Goal: Task Accomplishment & Management: Manage account settings

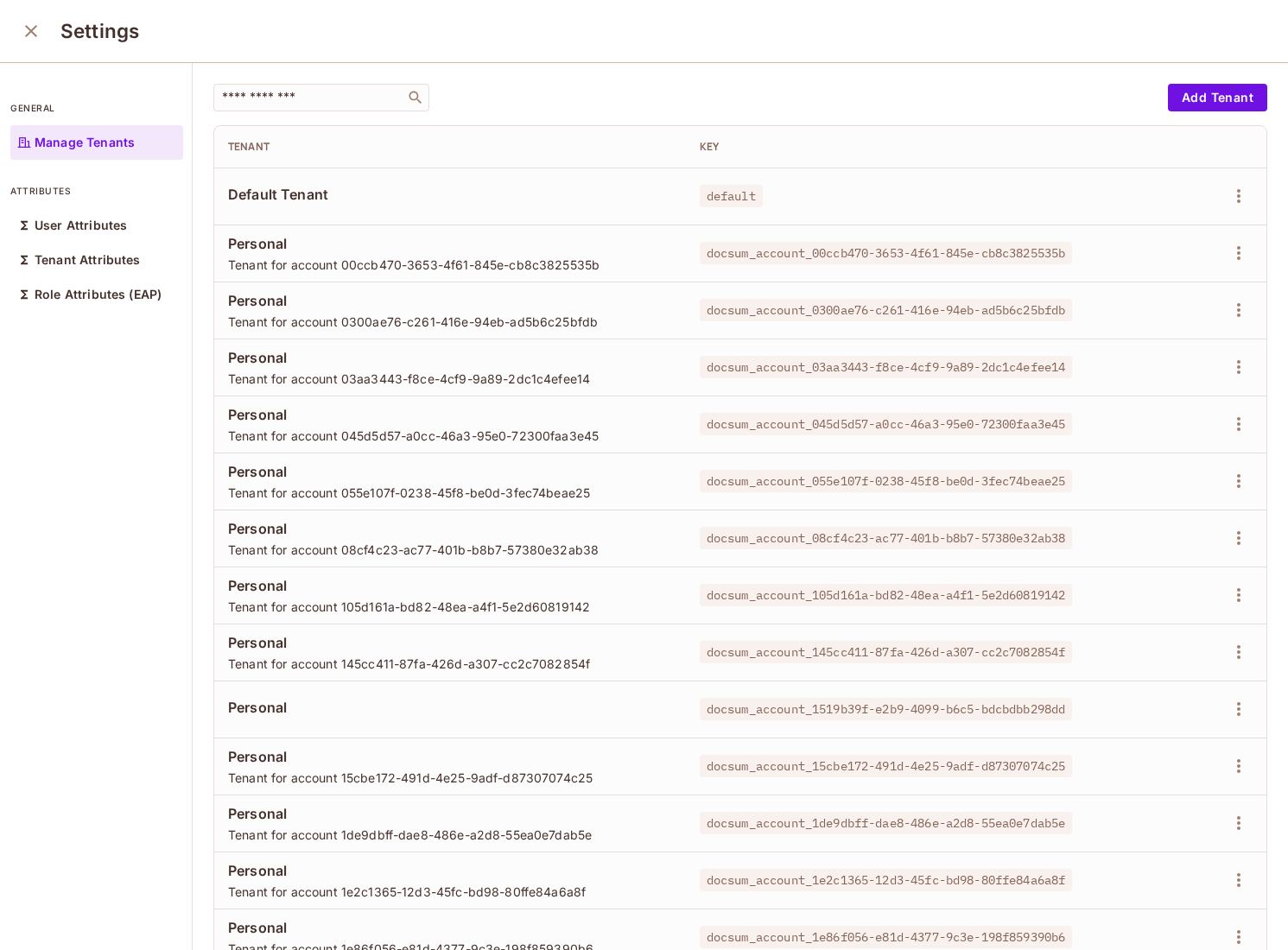
scroll to position [2, 0]
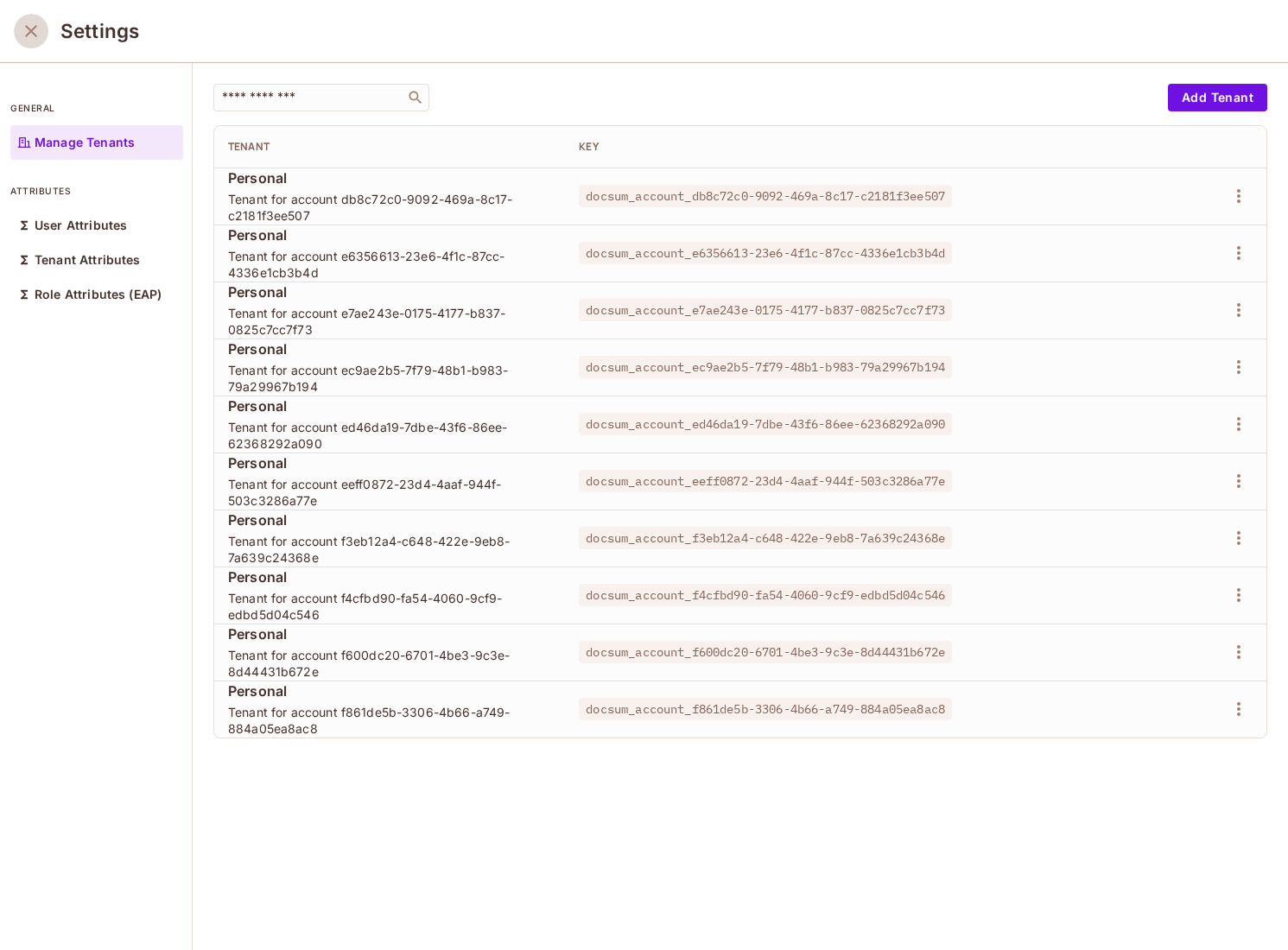
click at [36, 35] on icon "close" at bounding box center [31, 31] width 21 height 21
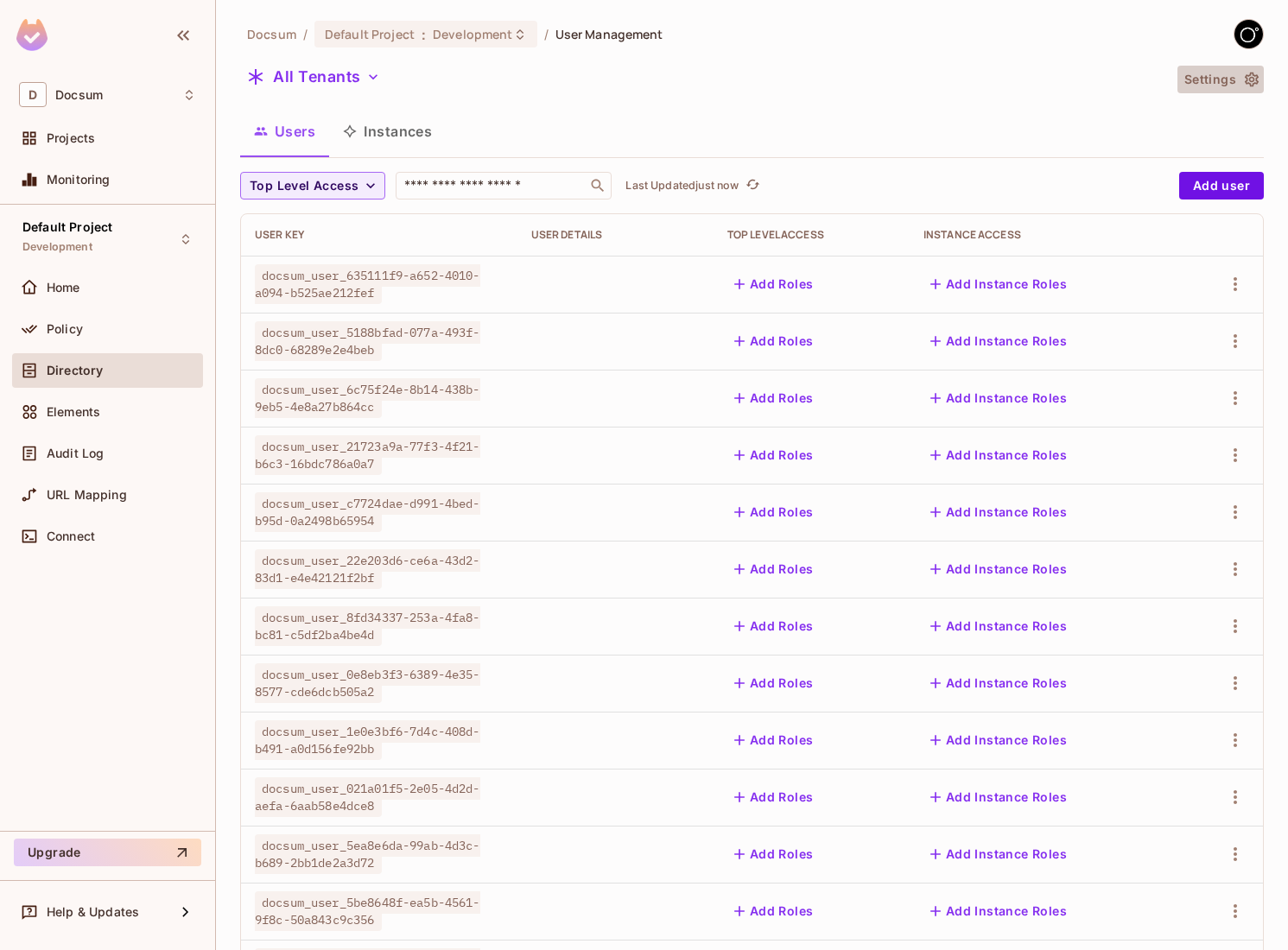
click at [1253, 73] on icon "button" at bounding box center [1252, 80] width 14 height 15
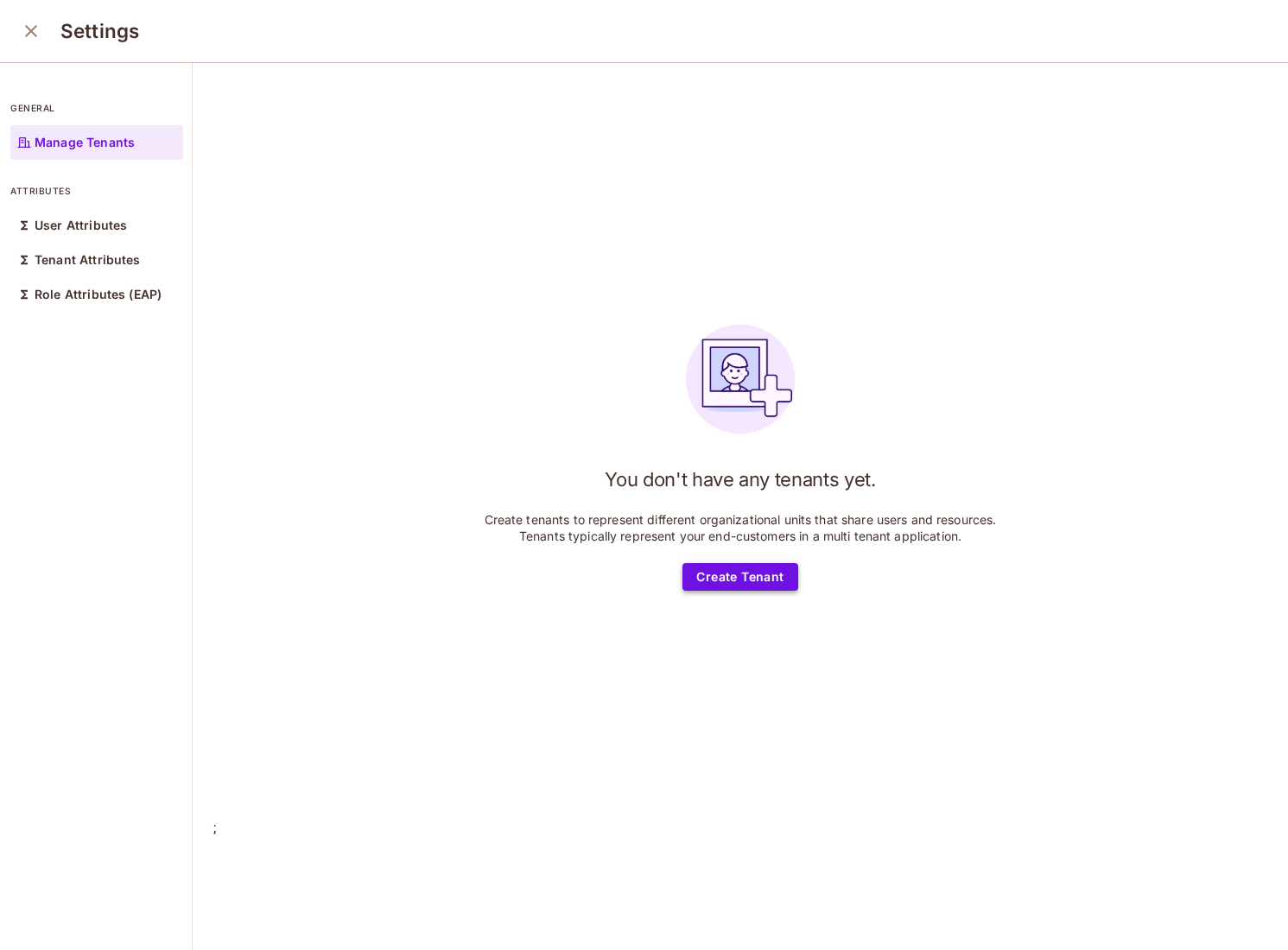
click at [765, 589] on button "Create Tenant" at bounding box center [739, 577] width 115 height 28
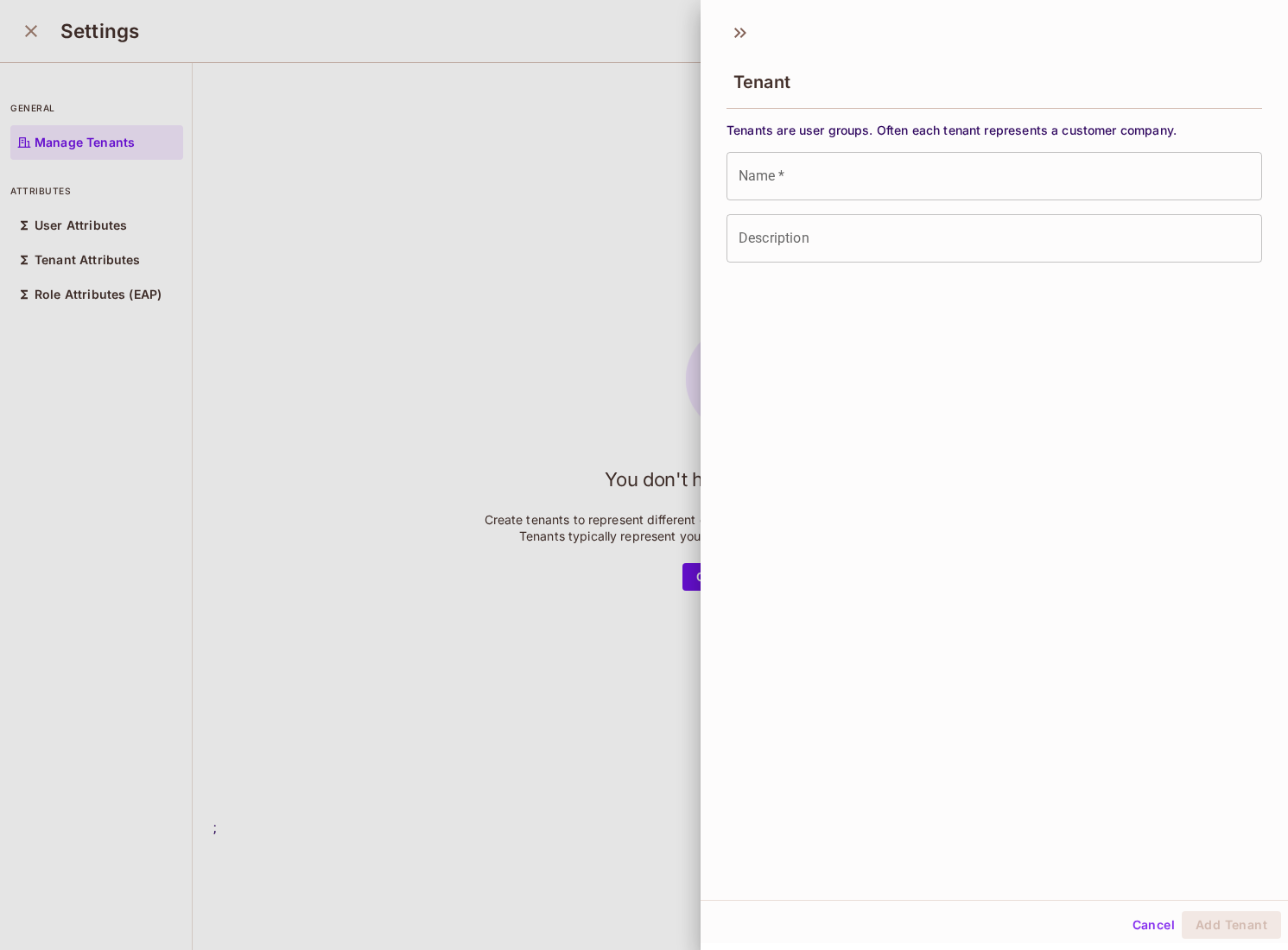
click at [777, 200] on input "Name   *" at bounding box center [994, 176] width 536 height 49
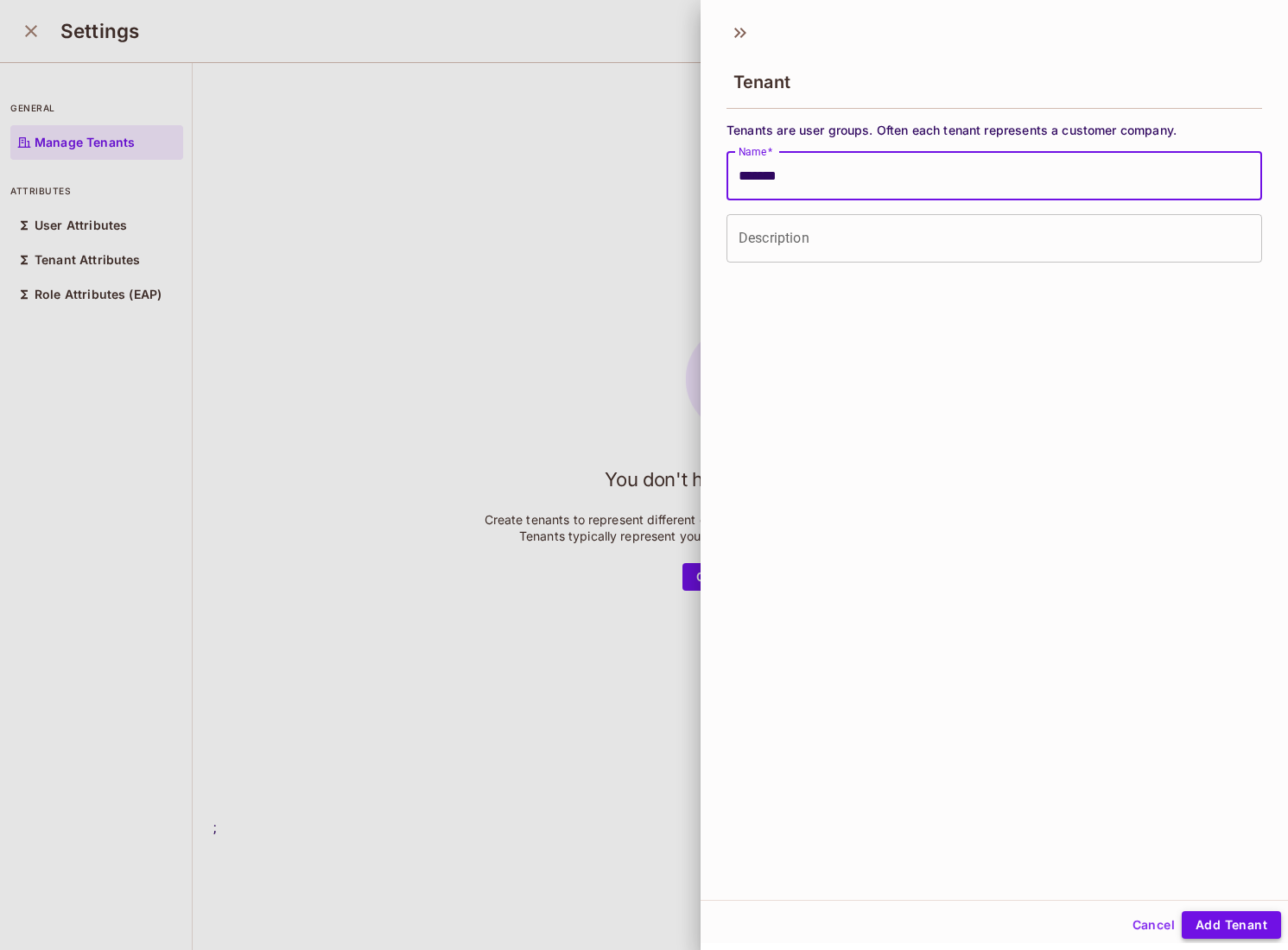
type input "*******"
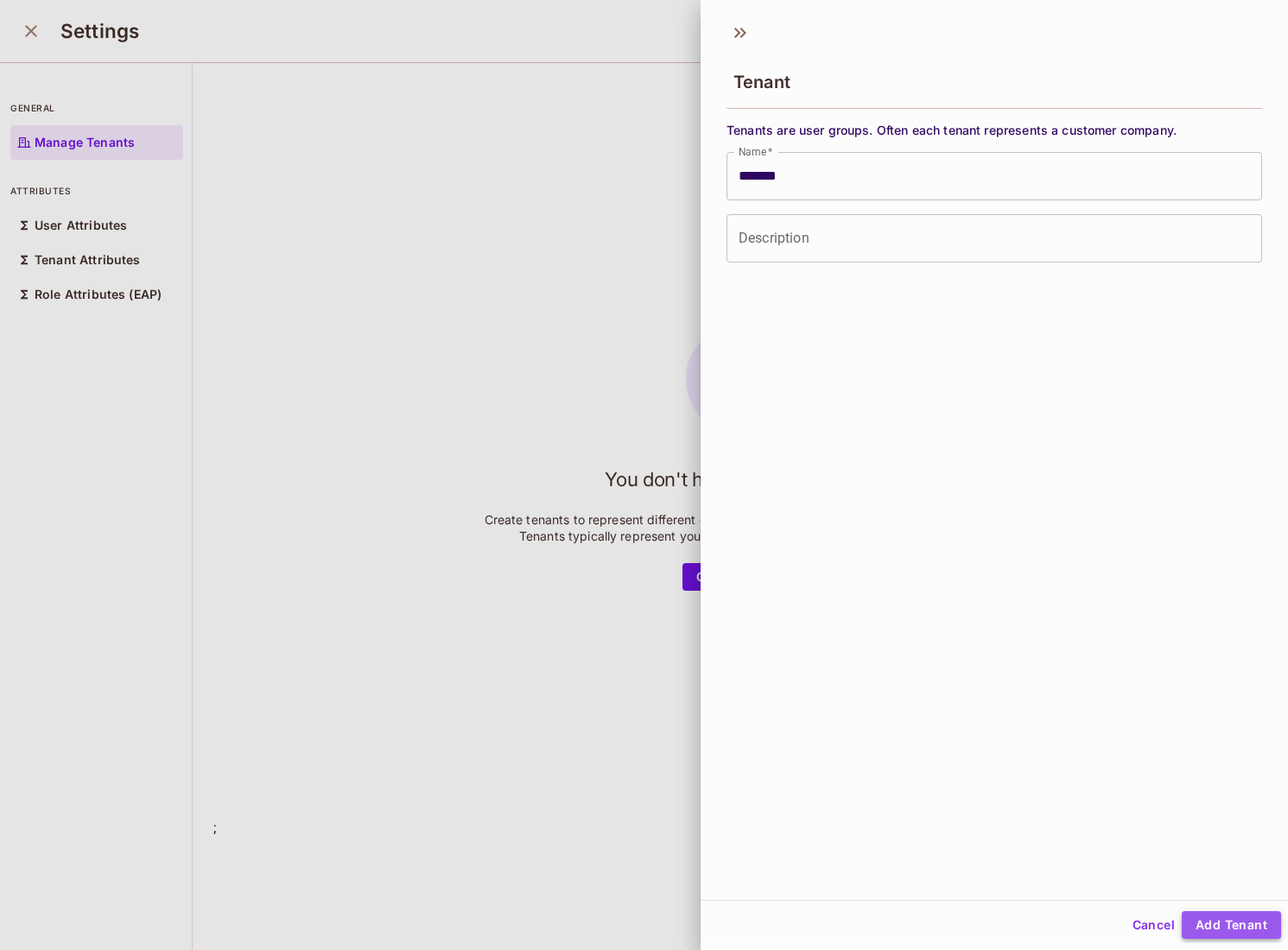
click at [1226, 929] on button "Add Tenant" at bounding box center [1231, 925] width 99 height 28
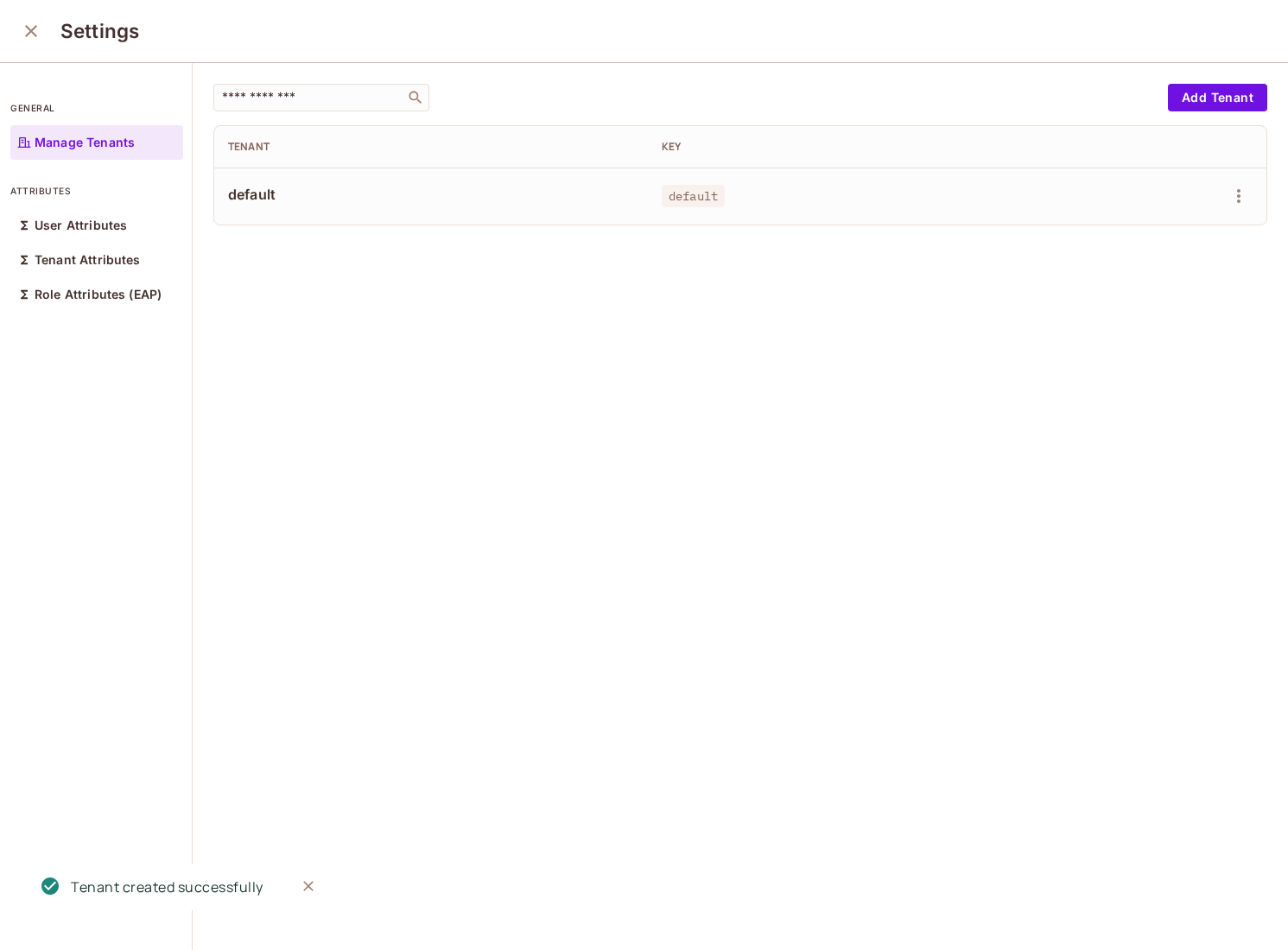
click at [33, 39] on icon "close" at bounding box center [31, 31] width 21 height 21
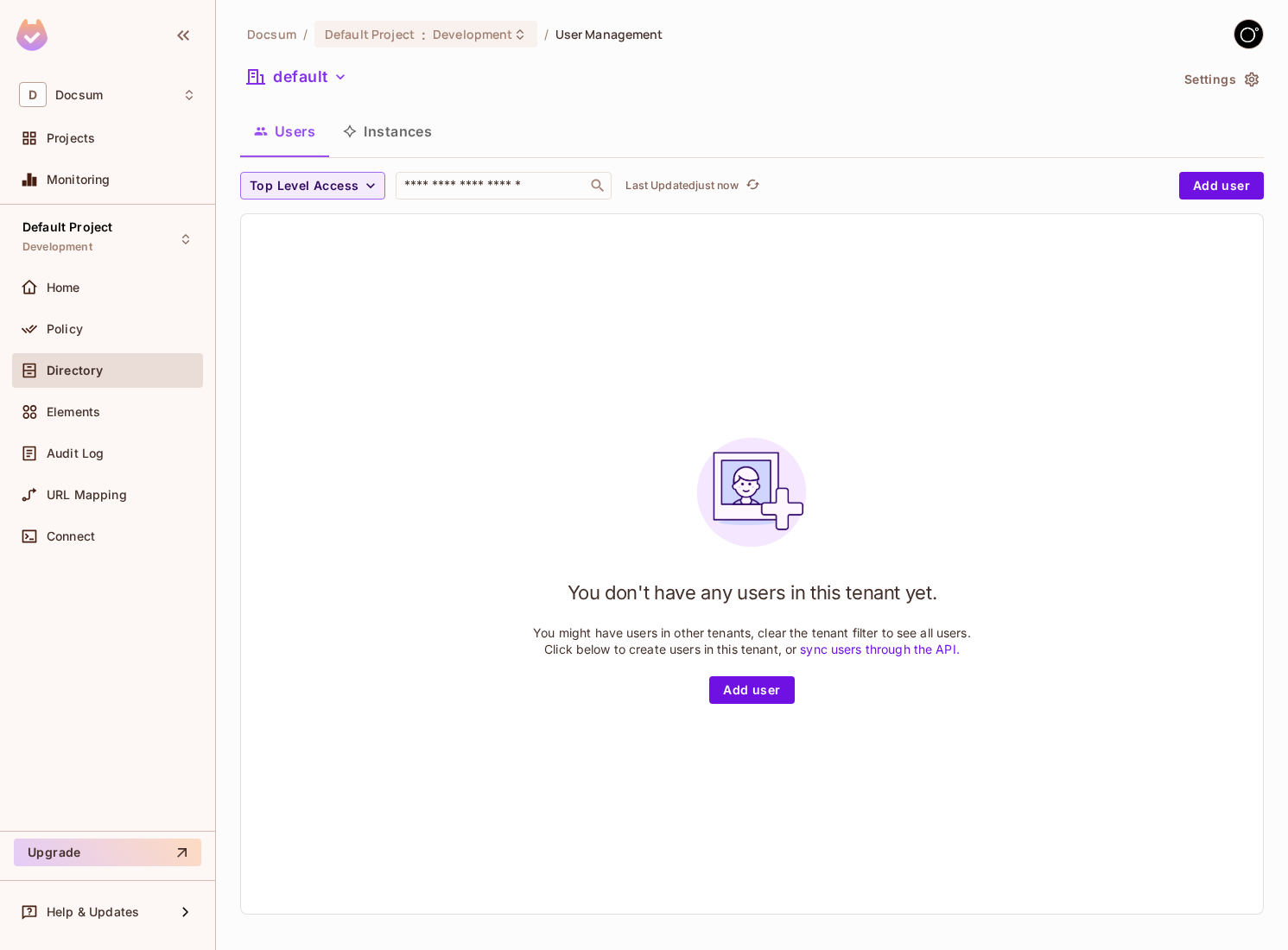
click at [372, 123] on button "Instances" at bounding box center [387, 132] width 117 height 43
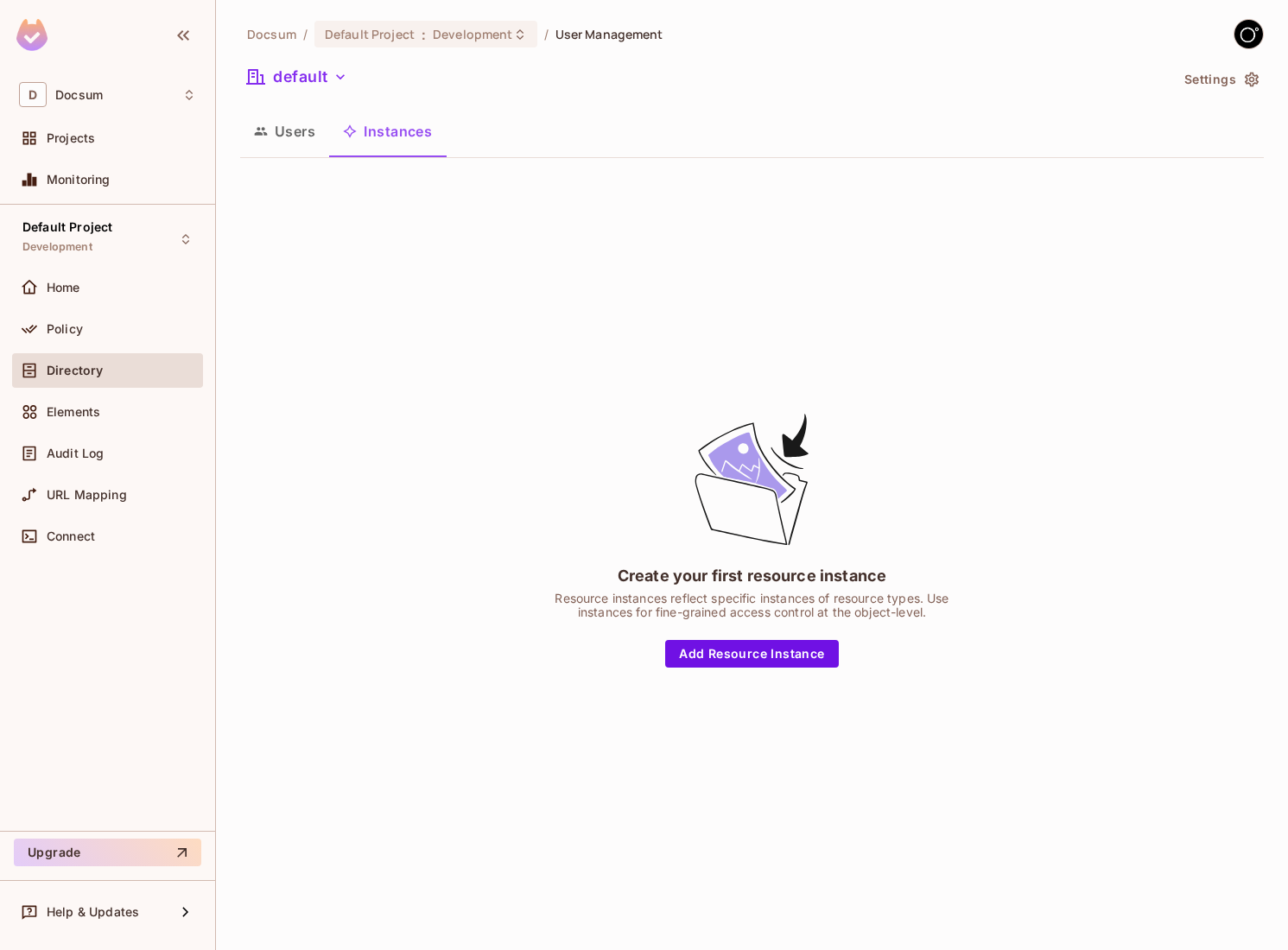
click at [290, 126] on button "Users" at bounding box center [284, 132] width 89 height 43
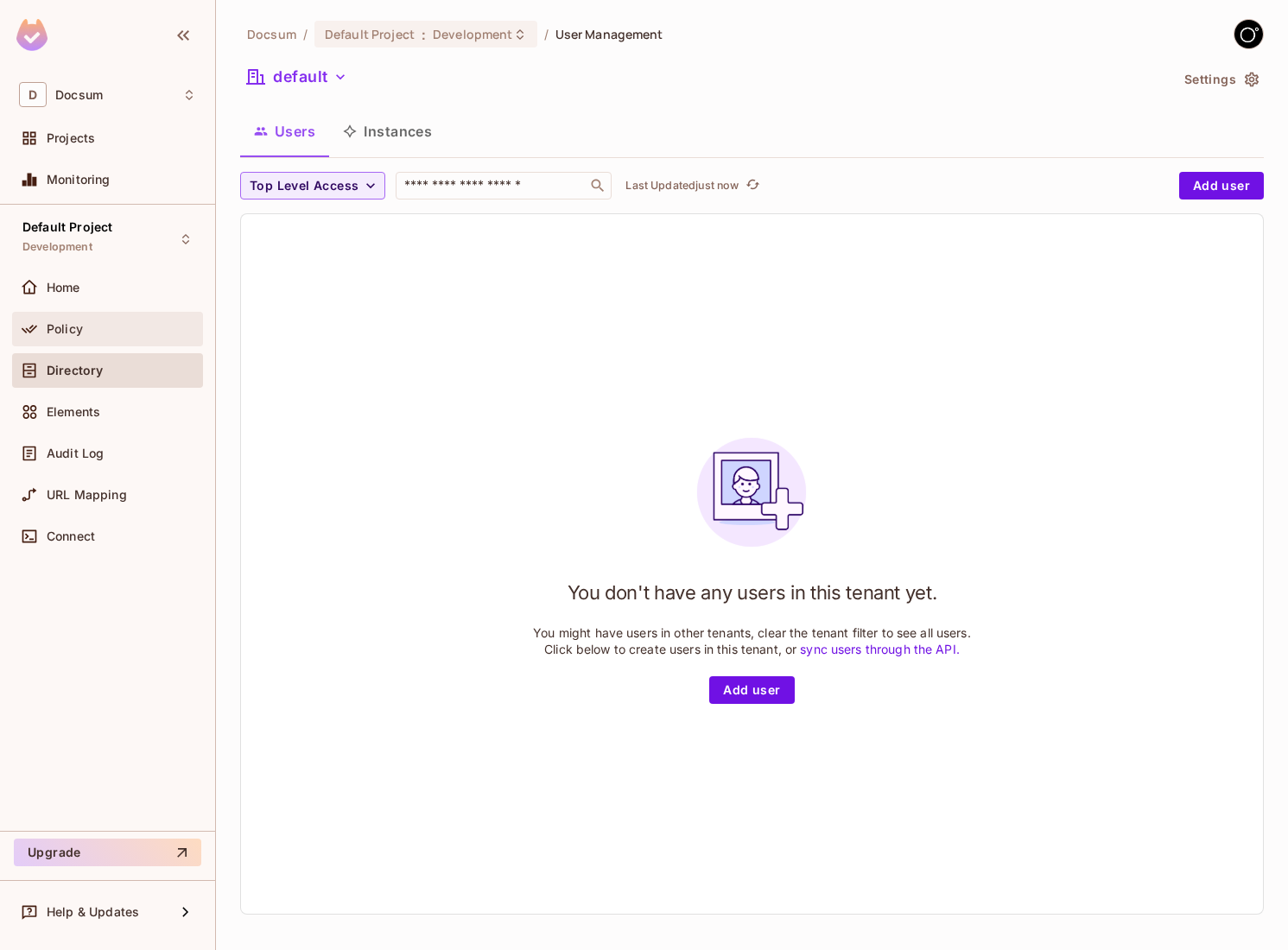
click at [58, 322] on span "Policy" at bounding box center [64, 328] width 36 height 14
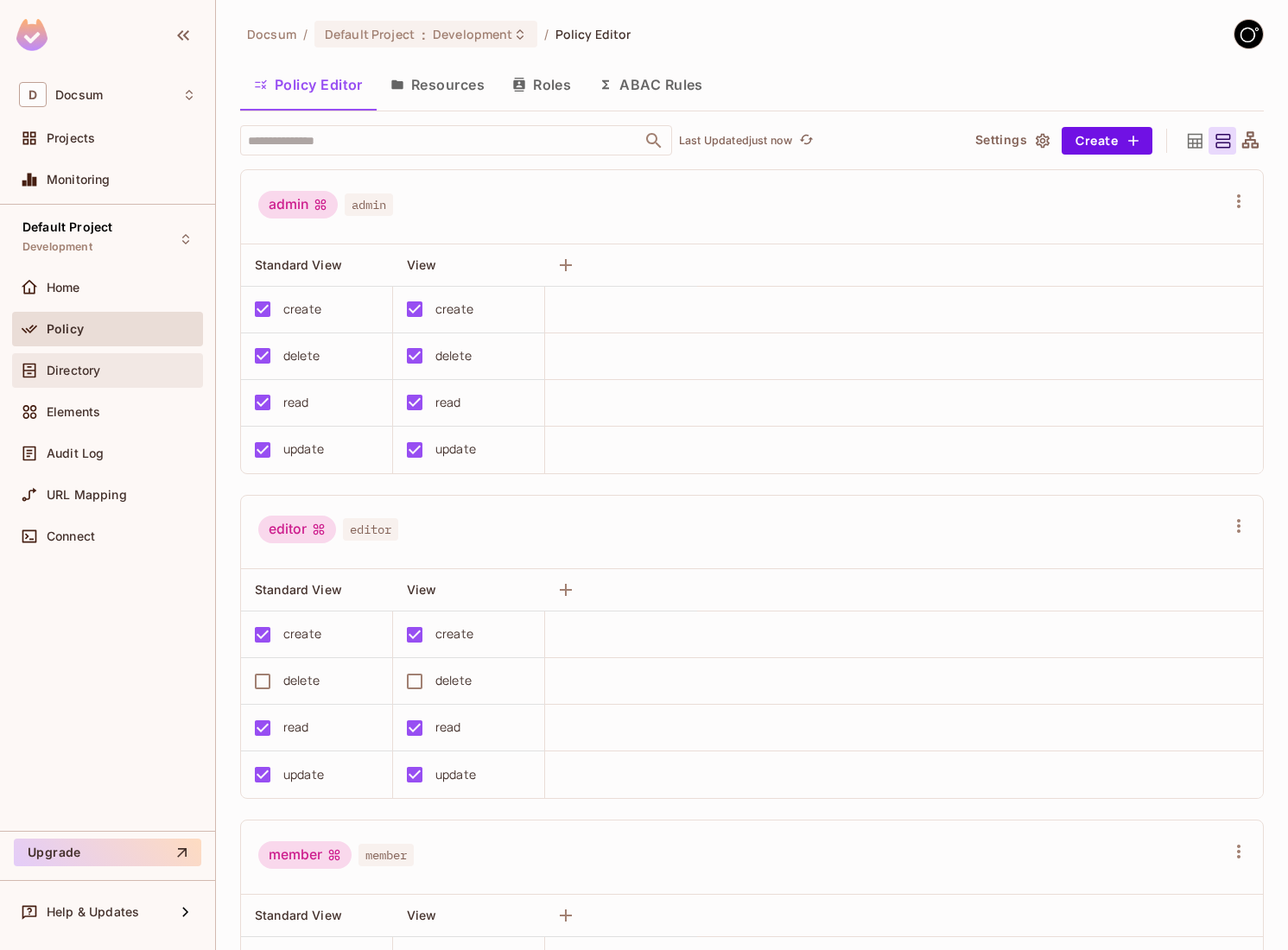
click at [65, 356] on div "Directory" at bounding box center [107, 370] width 191 height 35
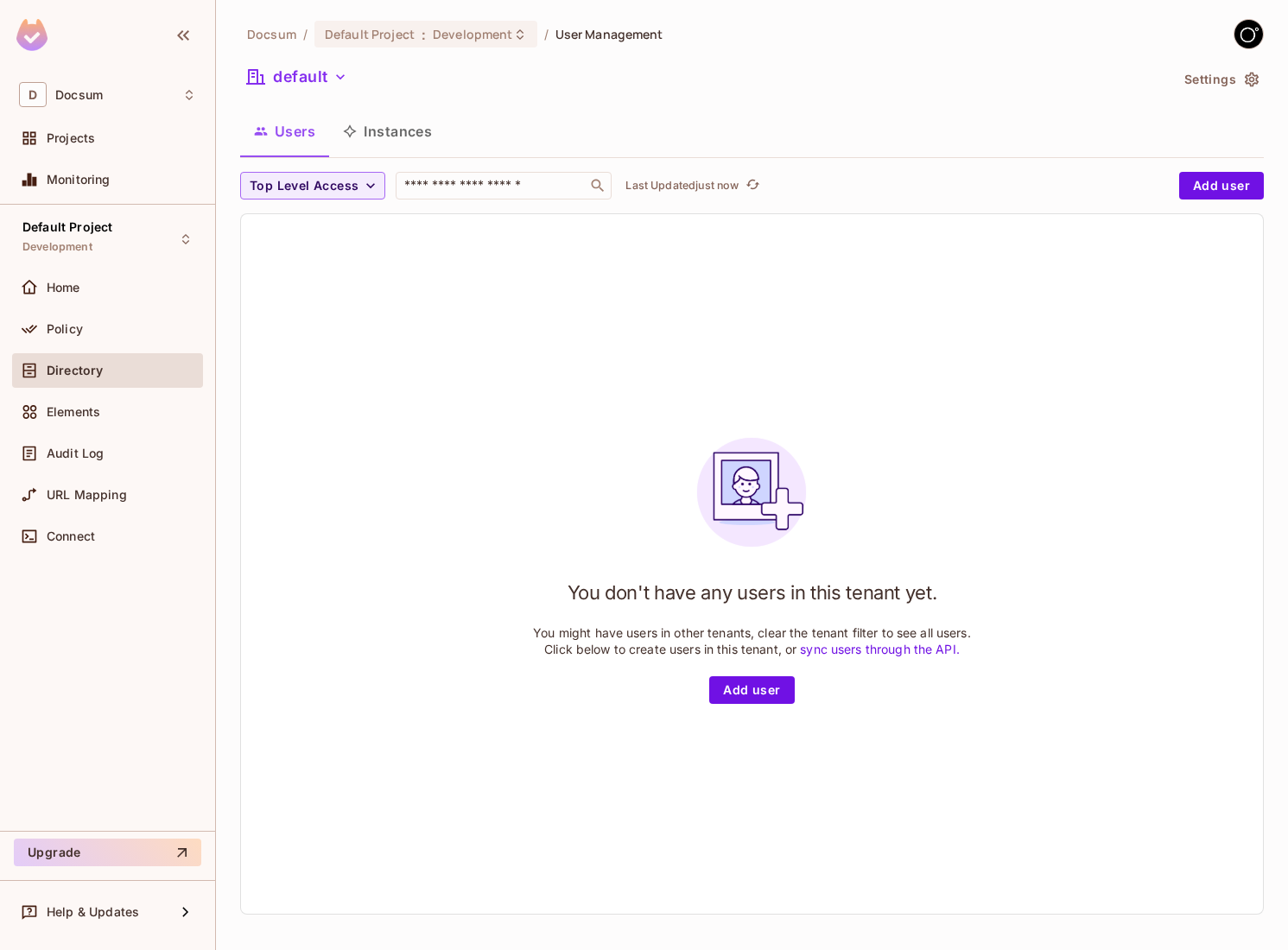
click at [390, 133] on button "Instances" at bounding box center [387, 132] width 117 height 43
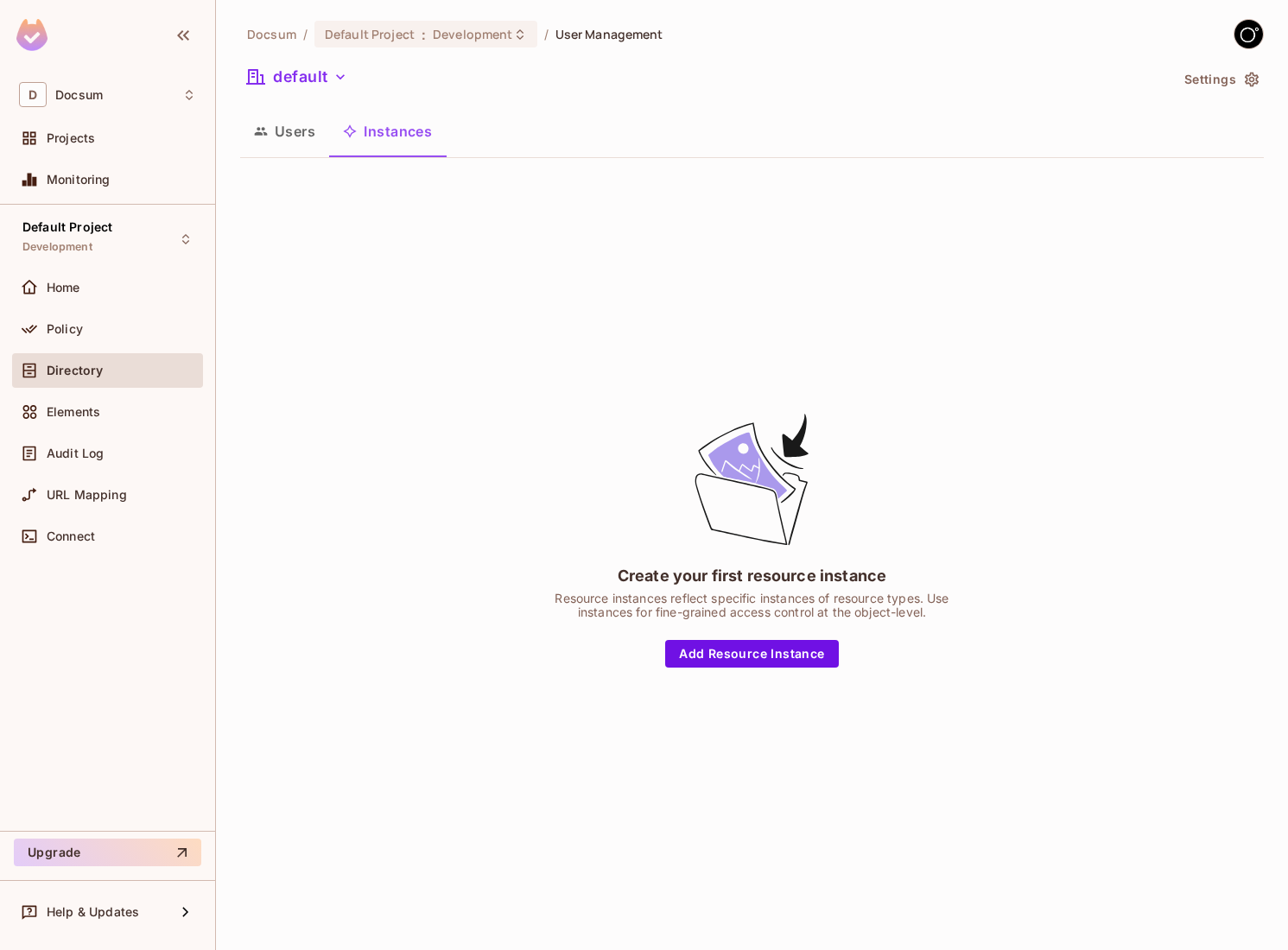
click at [1247, 76] on icon "button" at bounding box center [1252, 79] width 18 height 18
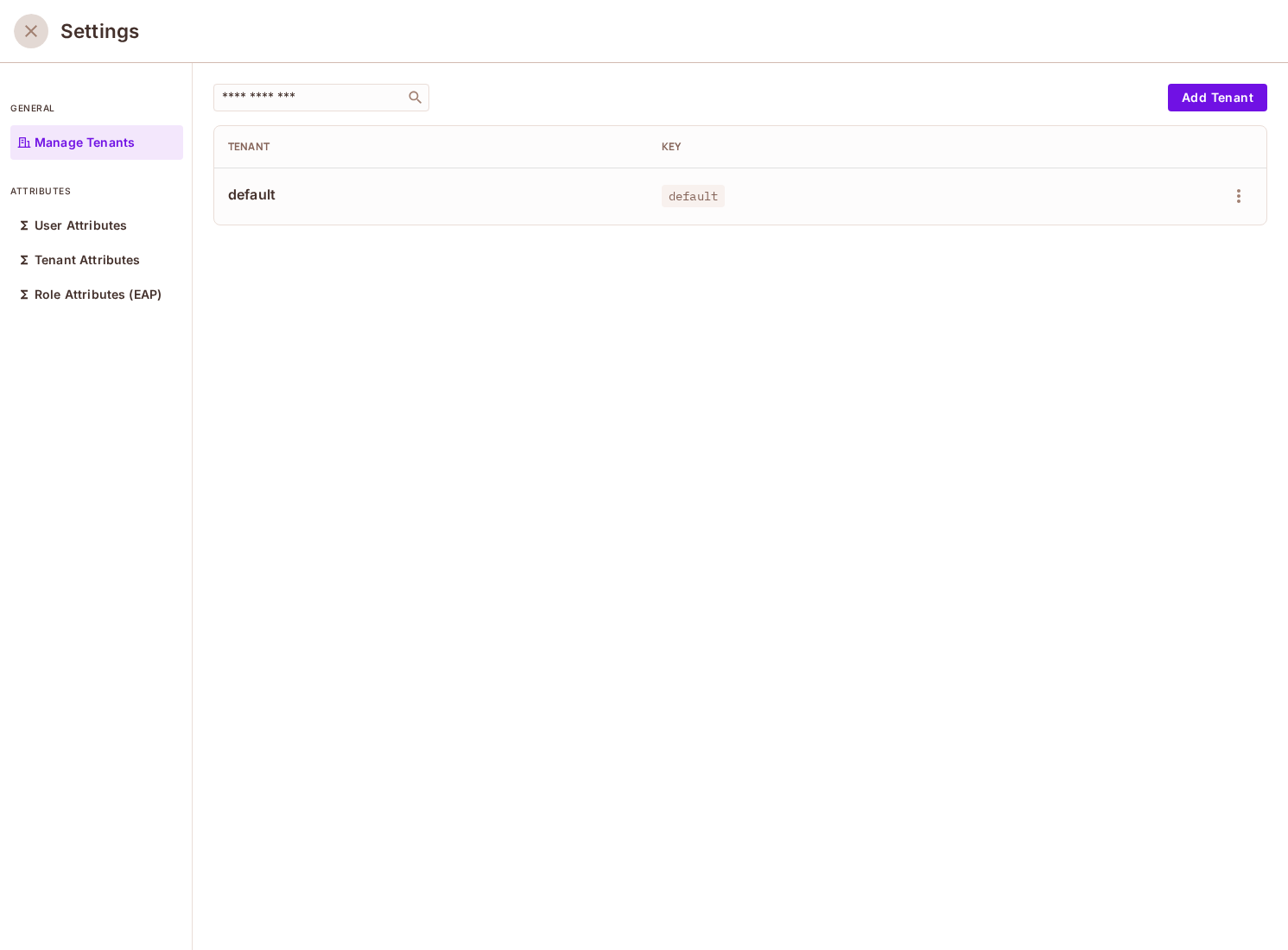
click at [40, 35] on icon "close" at bounding box center [31, 31] width 21 height 21
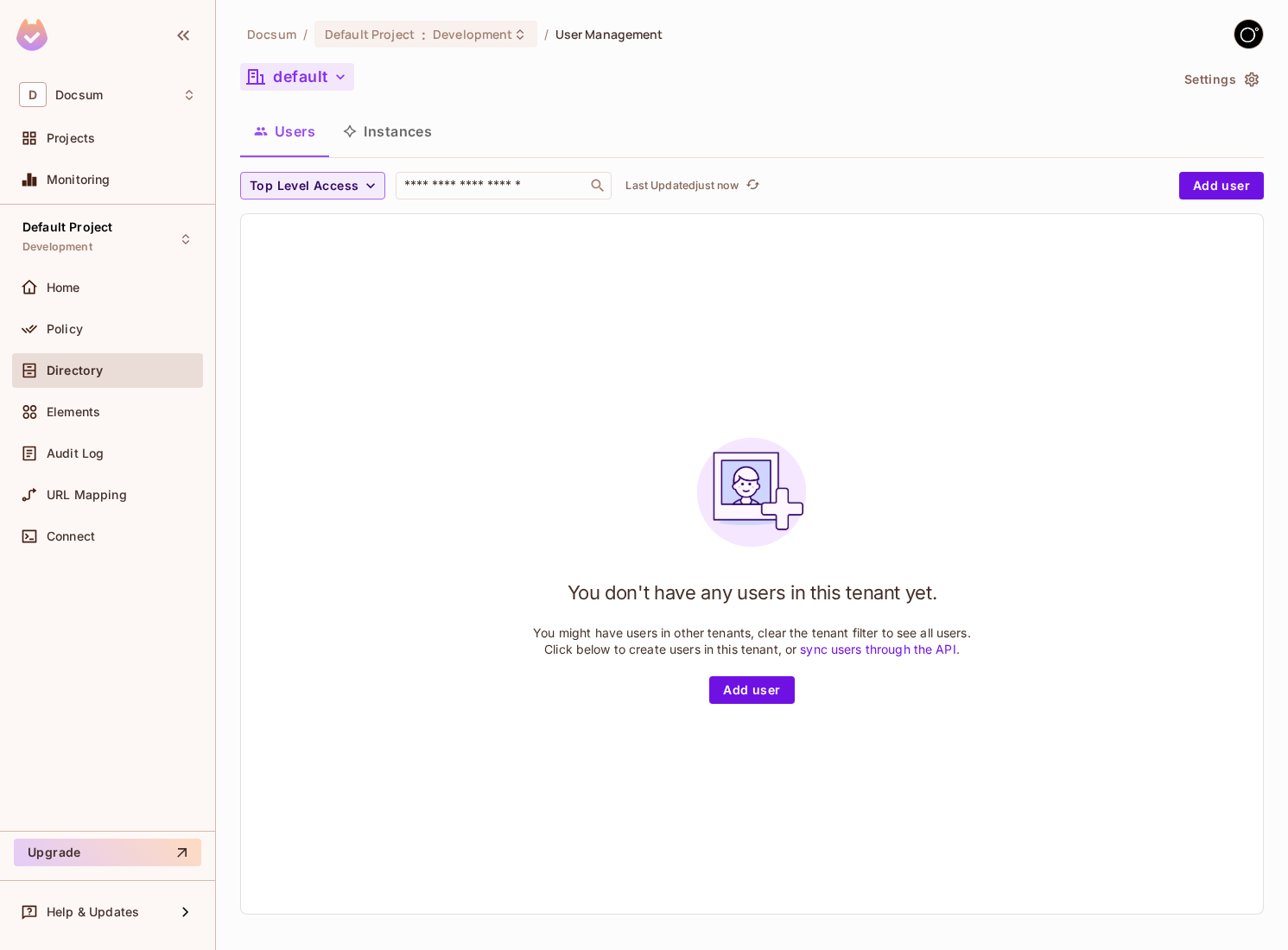
click at [330, 87] on button "default" at bounding box center [297, 77] width 114 height 28
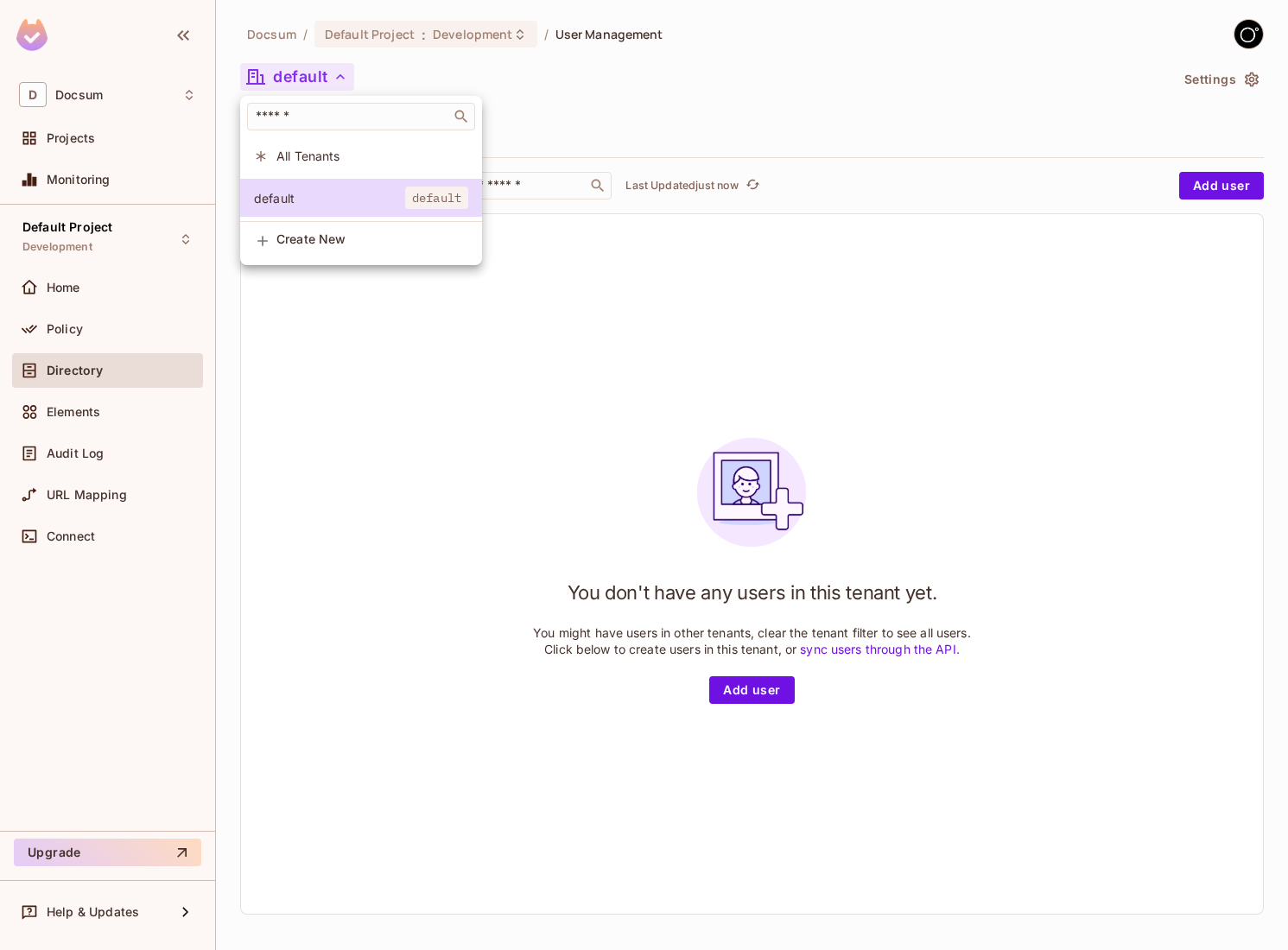
click at [369, 154] on span "All Tenants" at bounding box center [371, 156] width 191 height 17
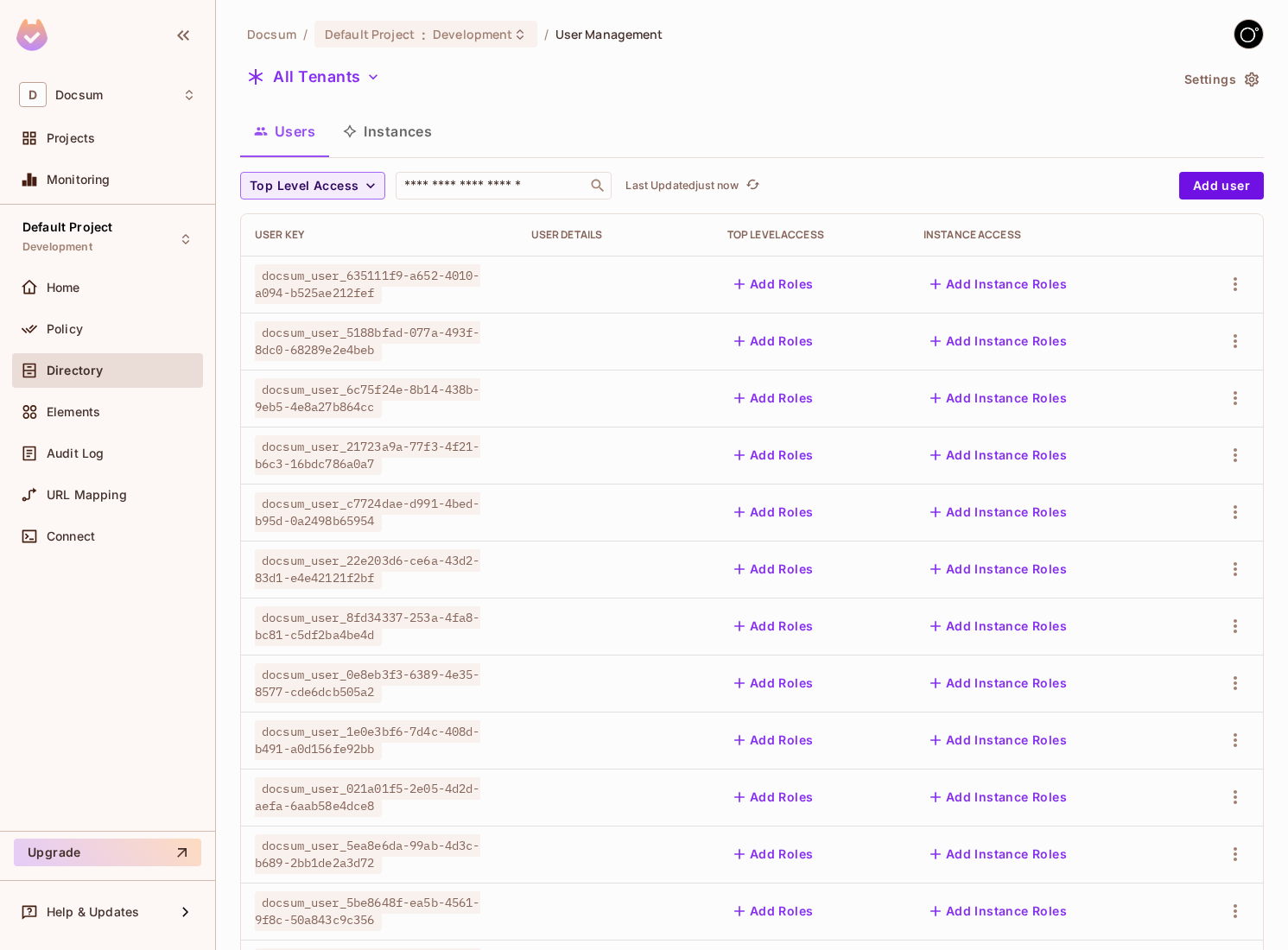
scroll to position [257, 0]
click at [441, 95] on div "All Tenants" at bounding box center [704, 79] width 929 height 33
click at [563, 108] on div "Docsum / Default Project : Development / User Management All Tenants Settings U…" at bounding box center [751, 600] width 1024 height 1164
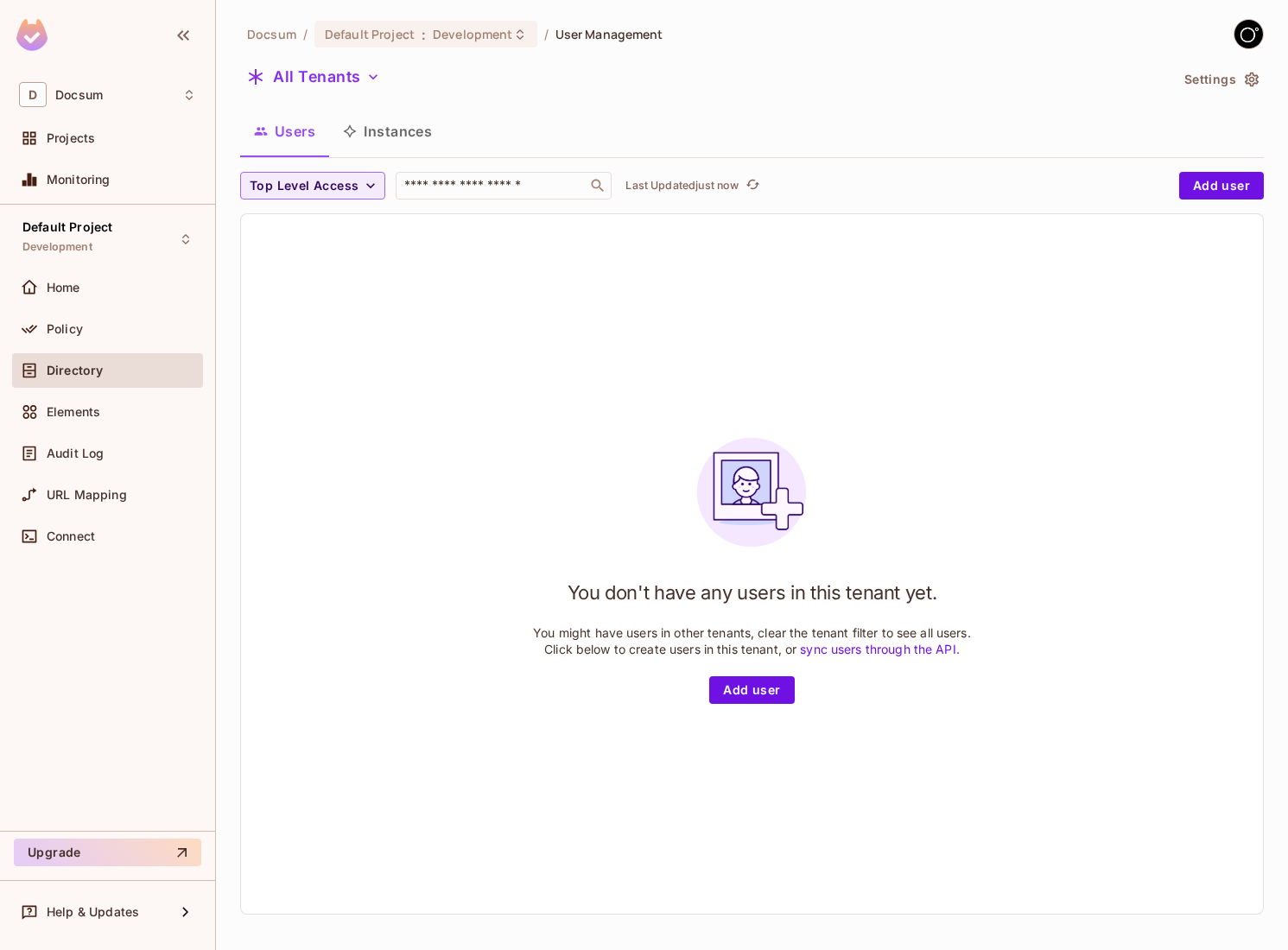
click at [556, 584] on div "You don't have any users in this tenant yet. You might have users in other tena…" at bounding box center [751, 564] width 438 height 280
click at [1265, 74] on div "Docsum / Default Project : Development / User Management All Tenants Settings U…" at bounding box center [751, 475] width 1072 height 950
click at [1249, 79] on icon "button" at bounding box center [1252, 80] width 14 height 15
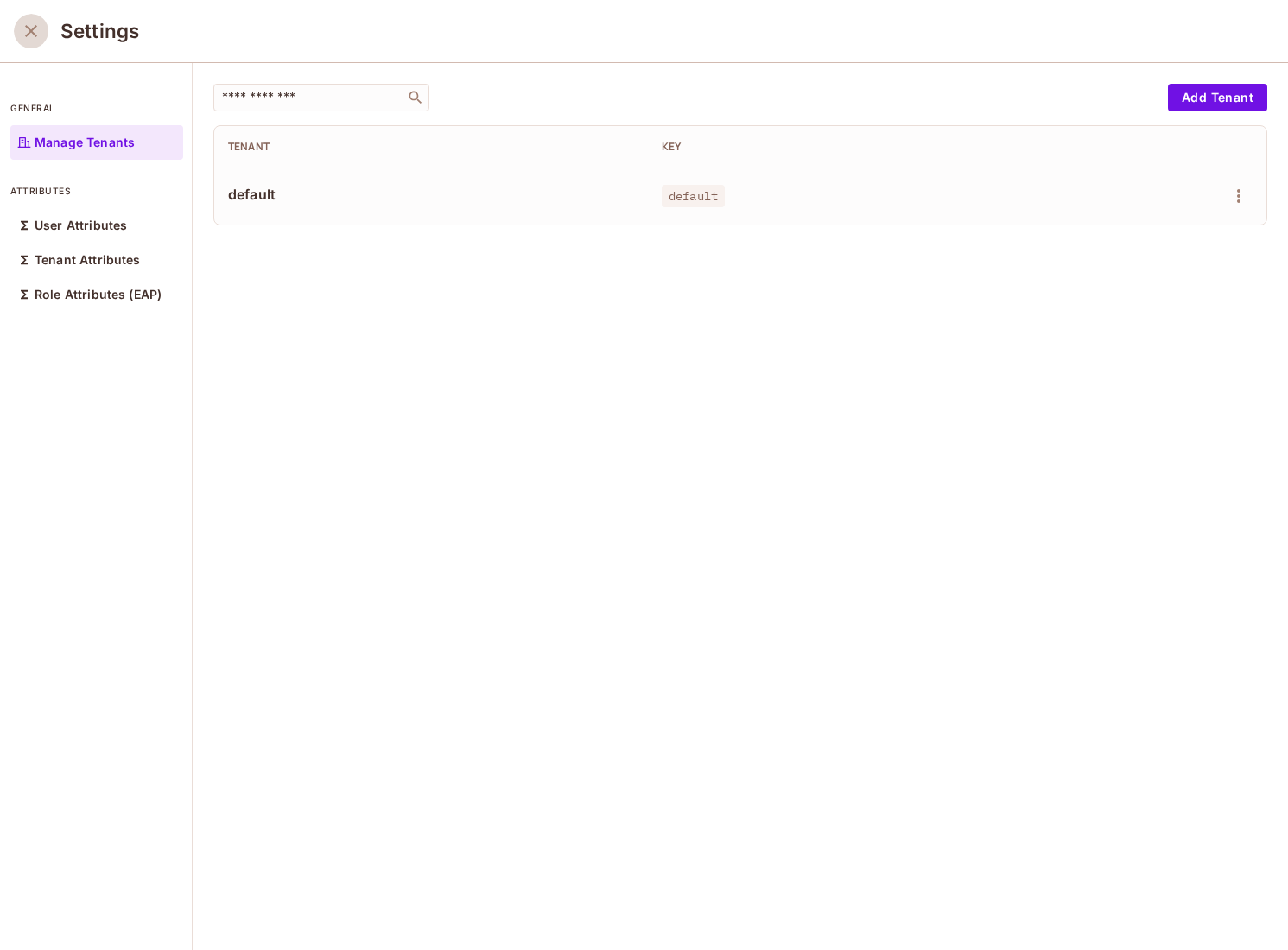
click at [23, 29] on icon "close" at bounding box center [31, 31] width 21 height 21
